Goal: Task Accomplishment & Management: Manage account settings

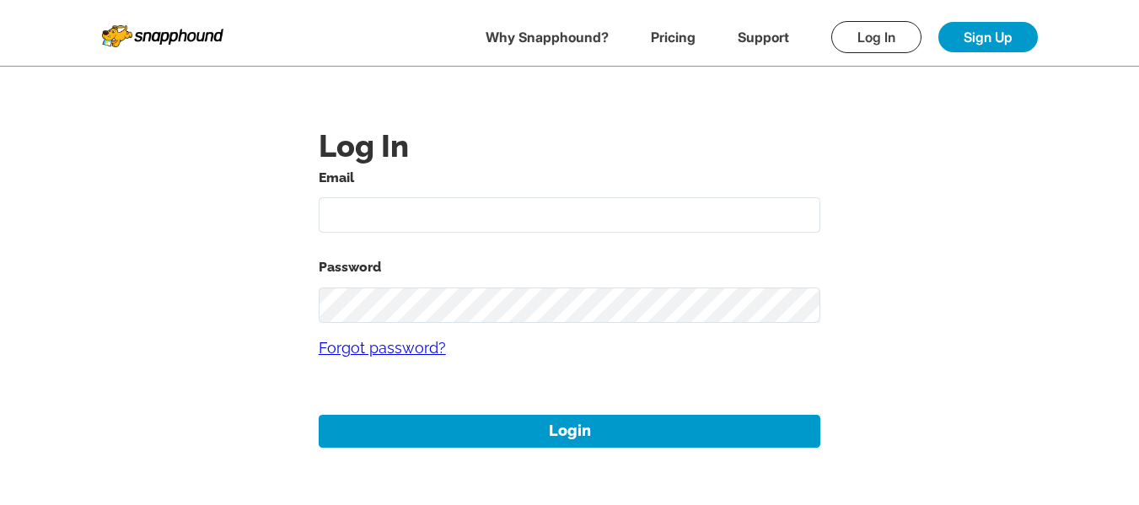
type input "[EMAIL_ADDRESS][DOMAIN_NAME]"
click at [516, 411] on div "Email [EMAIL_ADDRESS][DOMAIN_NAME] Password Forgot password? Login" at bounding box center [570, 307] width 502 height 282
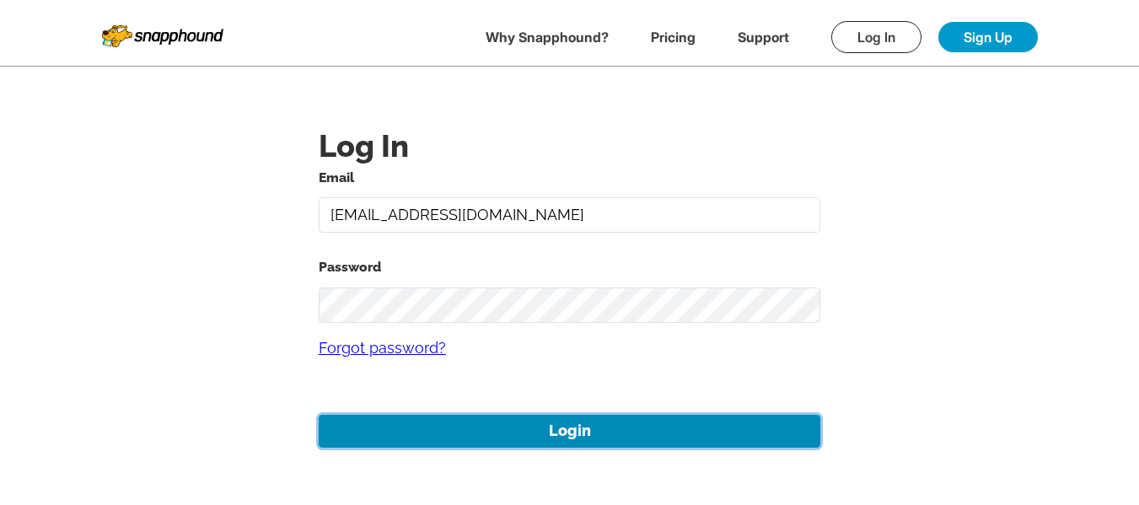
click at [514, 422] on button "Login" at bounding box center [570, 431] width 502 height 33
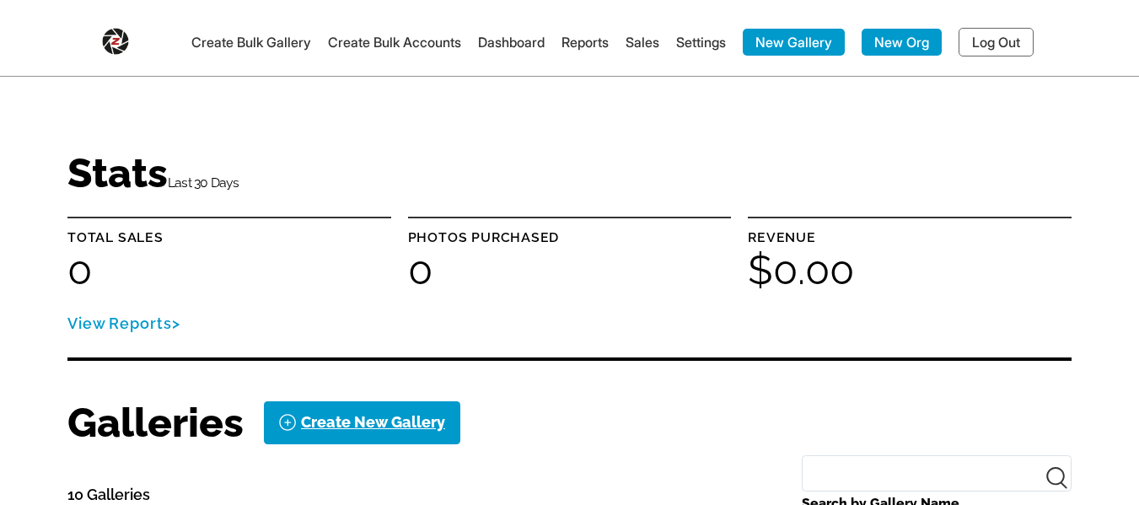
click at [715, 45] on link "Settings" at bounding box center [701, 42] width 50 height 17
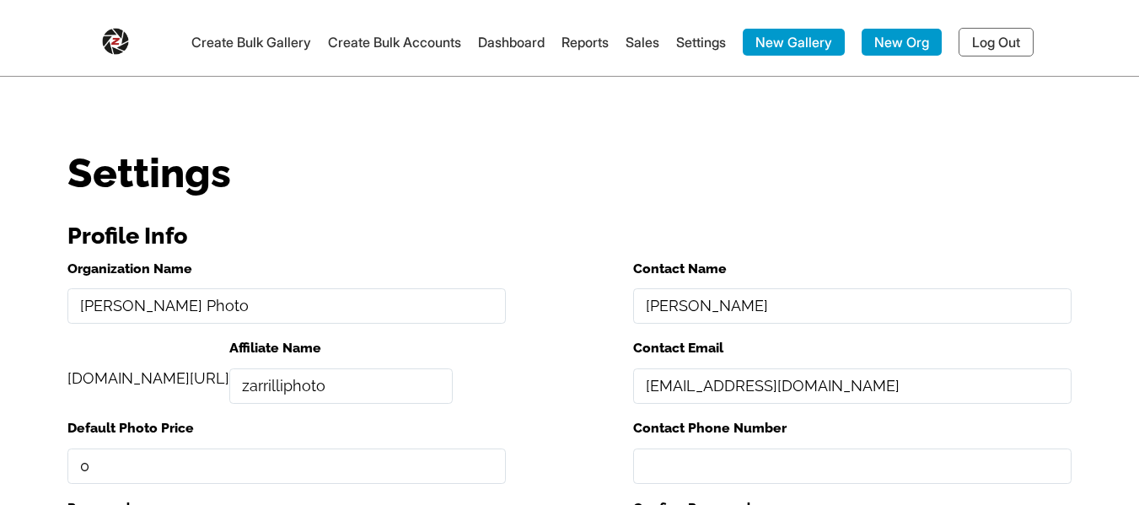
click at [984, 48] on link "Log Out" at bounding box center [996, 42] width 75 height 29
